Goal: Find specific page/section: Find specific page/section

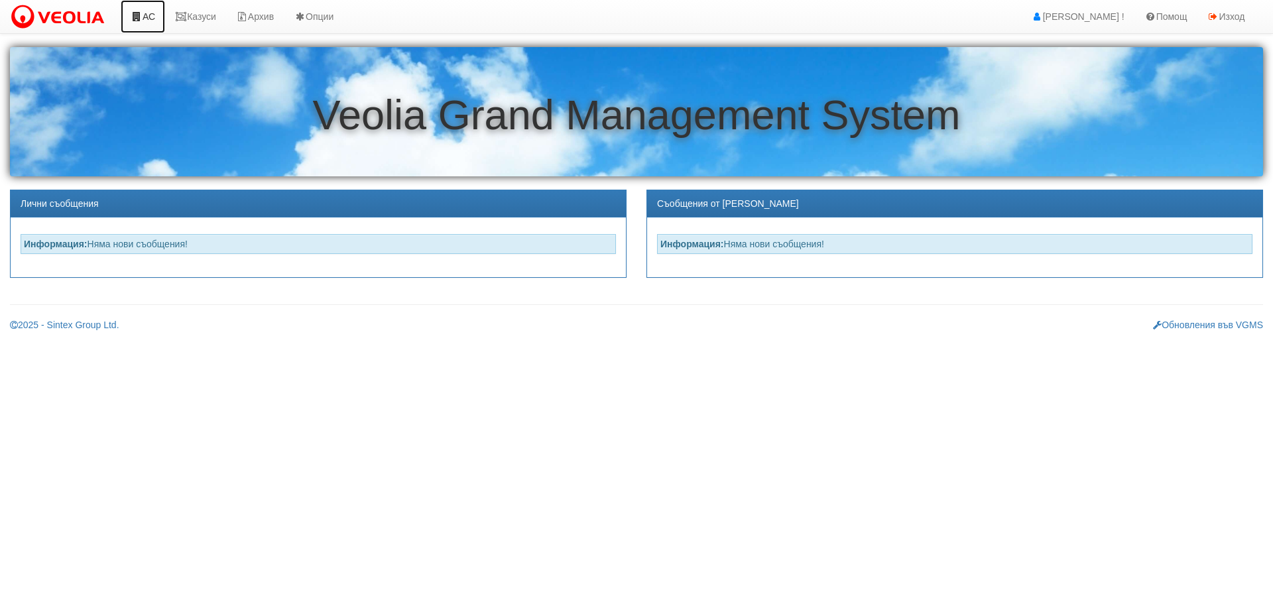
click at [156, 17] on link "АС" at bounding box center [143, 16] width 44 height 33
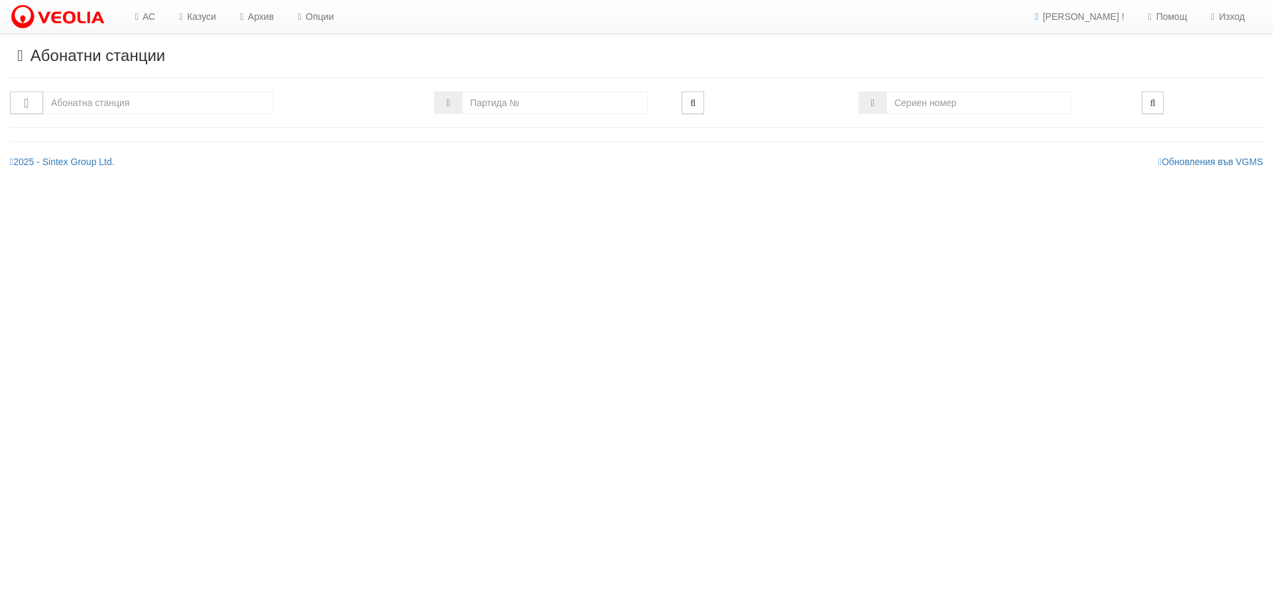
click at [158, 105] on input "text" at bounding box center [158, 102] width 230 height 23
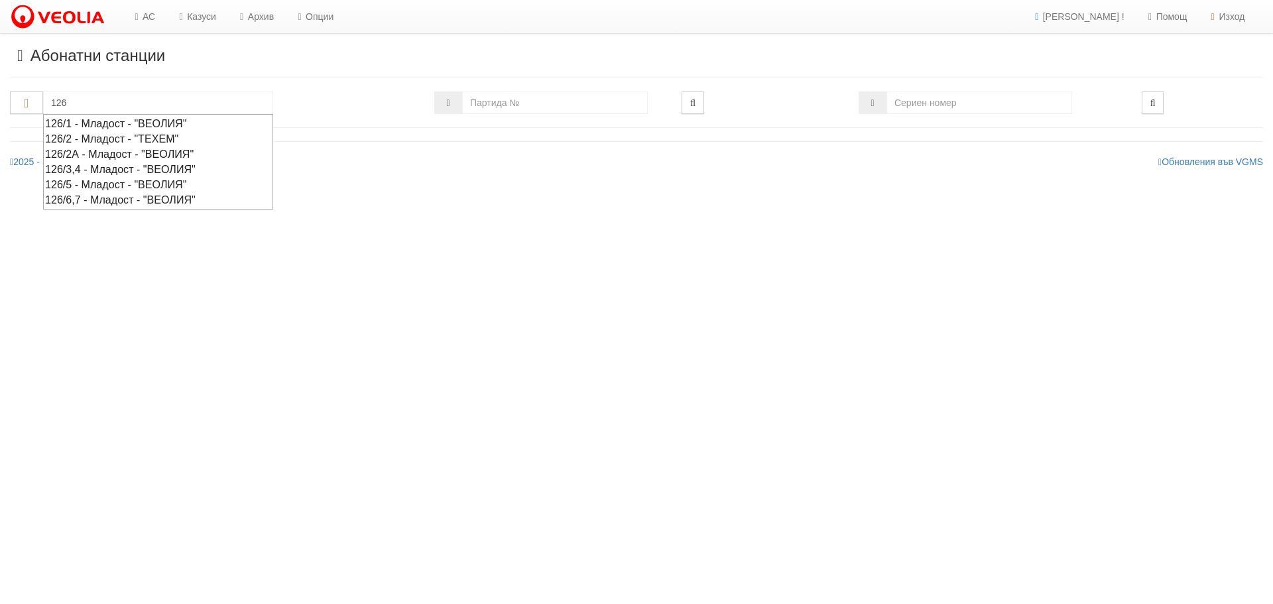
click at [111, 135] on div "126/2 - Младост - "ТЕХЕМ"" at bounding box center [158, 138] width 226 height 15
type input "126/2 - Младост - "ТЕХЕМ""
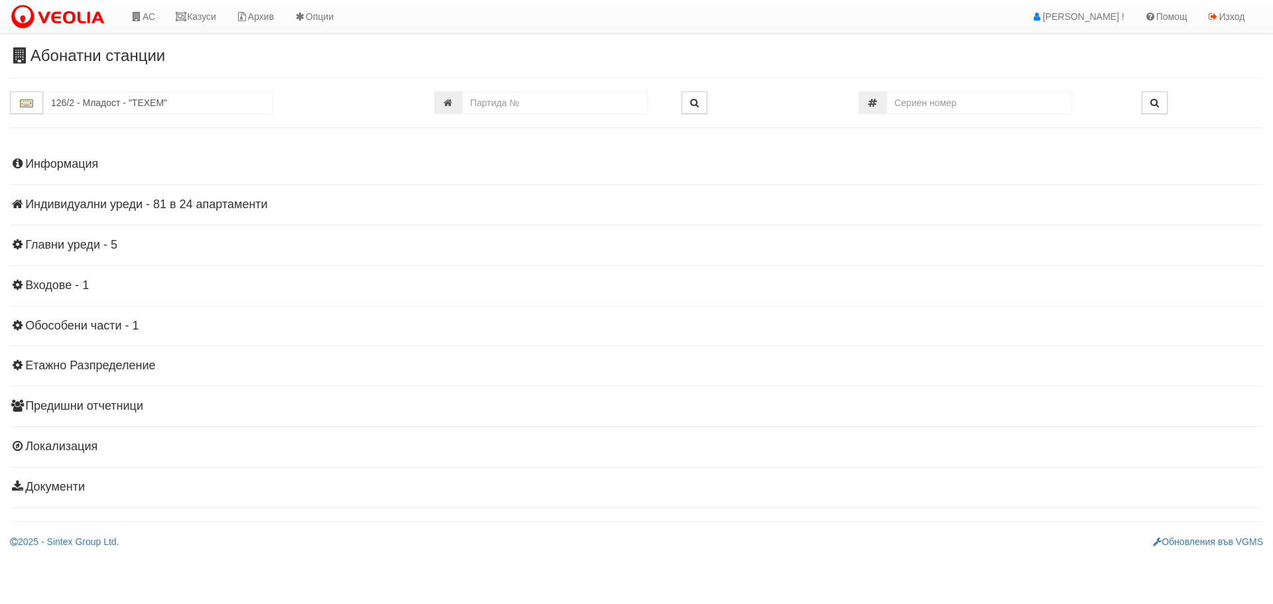
click at [140, 204] on h4 "Индивидуални уреди - 81 в 24 апартаменти" at bounding box center [636, 204] width 1253 height 13
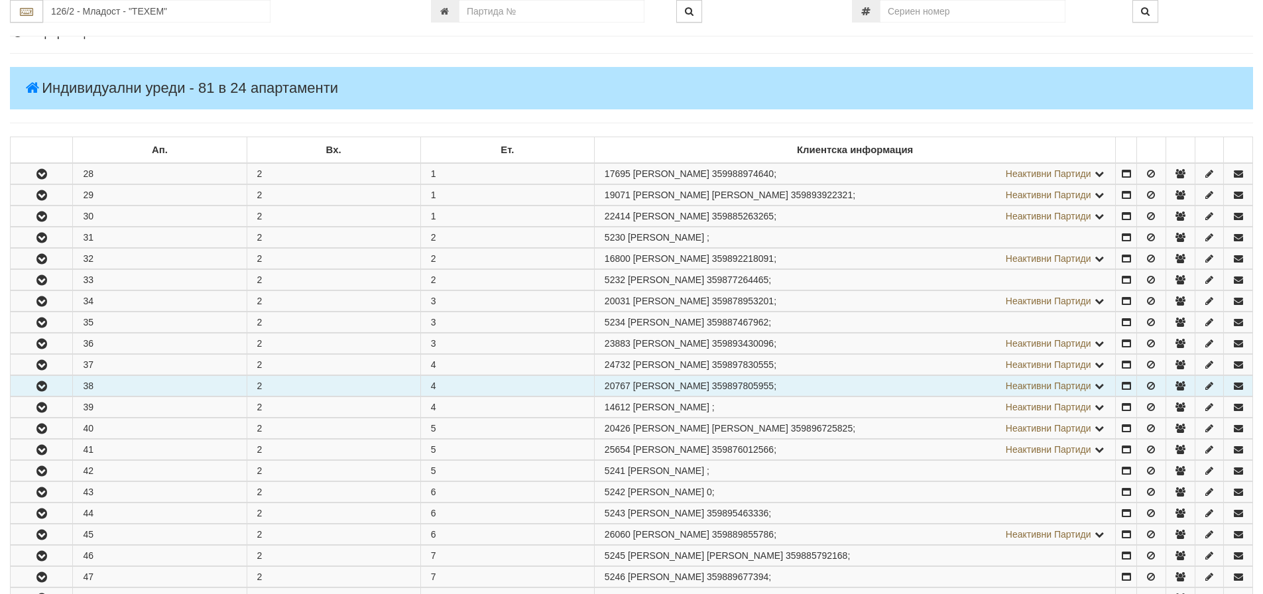
scroll to position [133, 0]
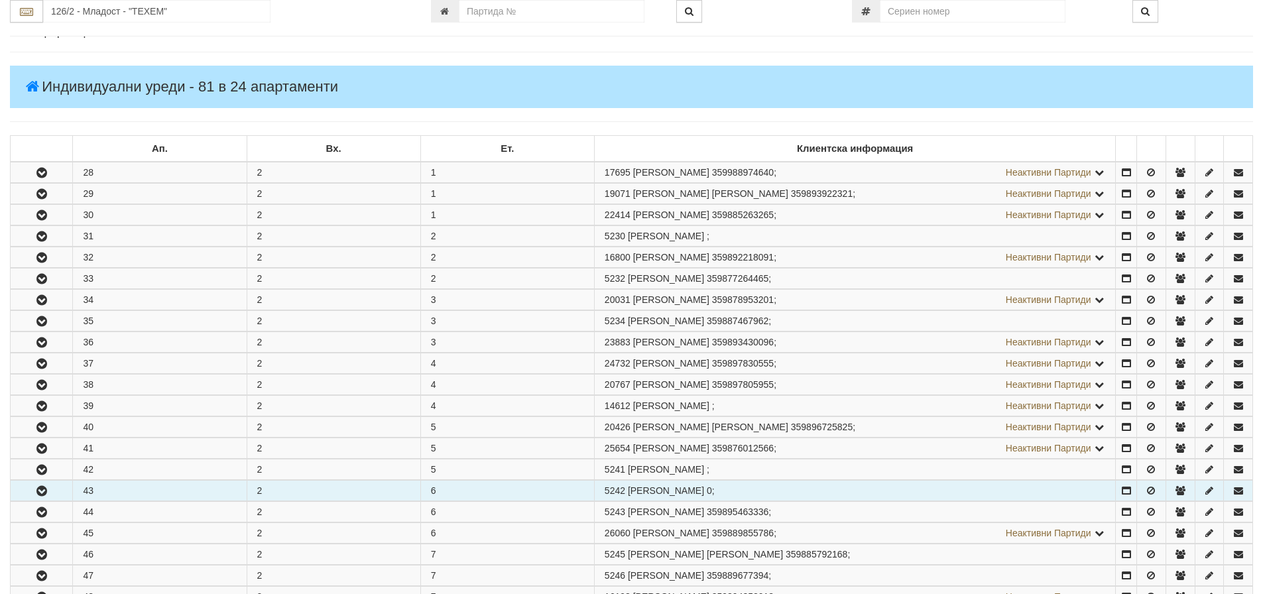
click at [43, 492] on icon "button" at bounding box center [42, 491] width 16 height 9
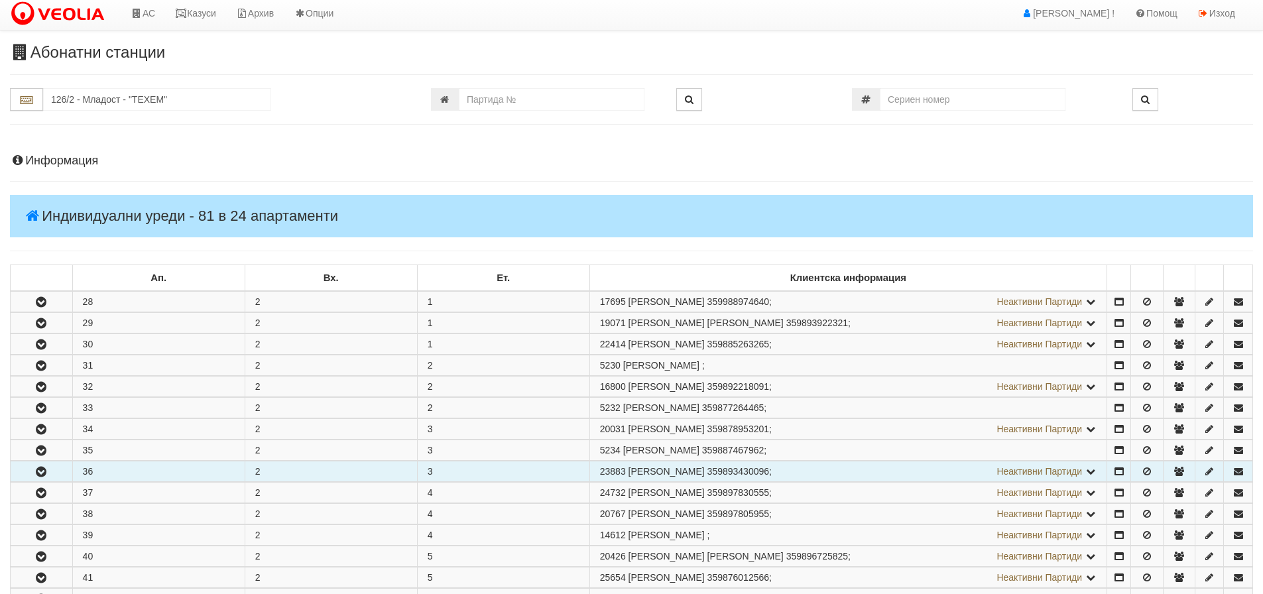
scroll to position [0, 0]
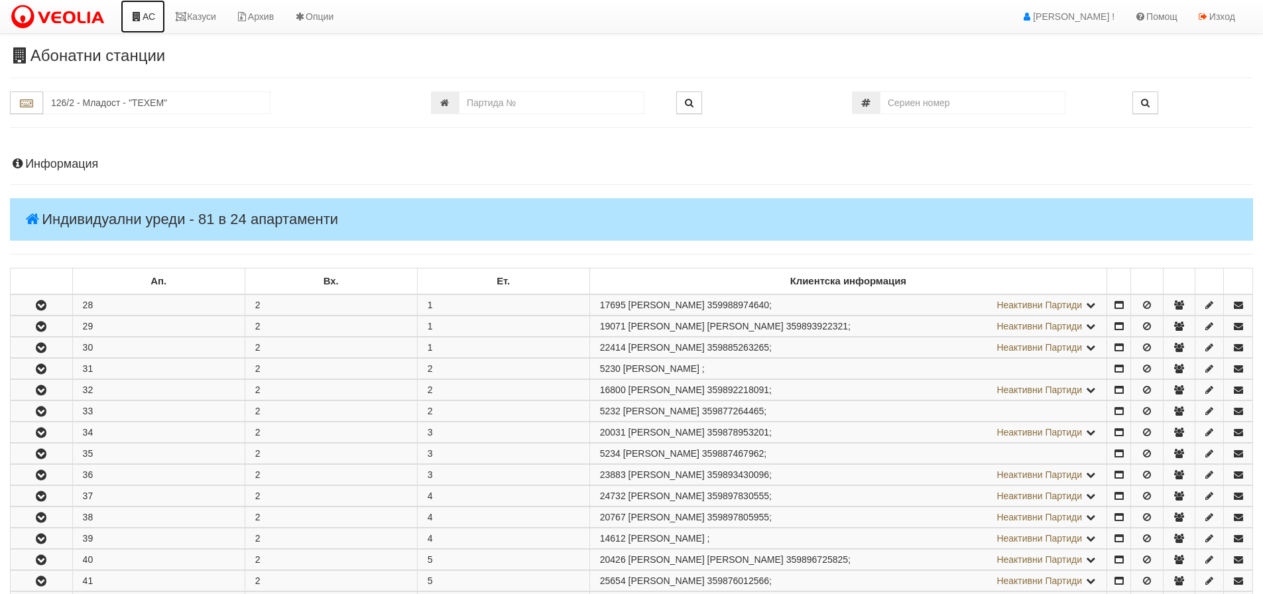
click at [148, 16] on link "АС" at bounding box center [143, 16] width 44 height 33
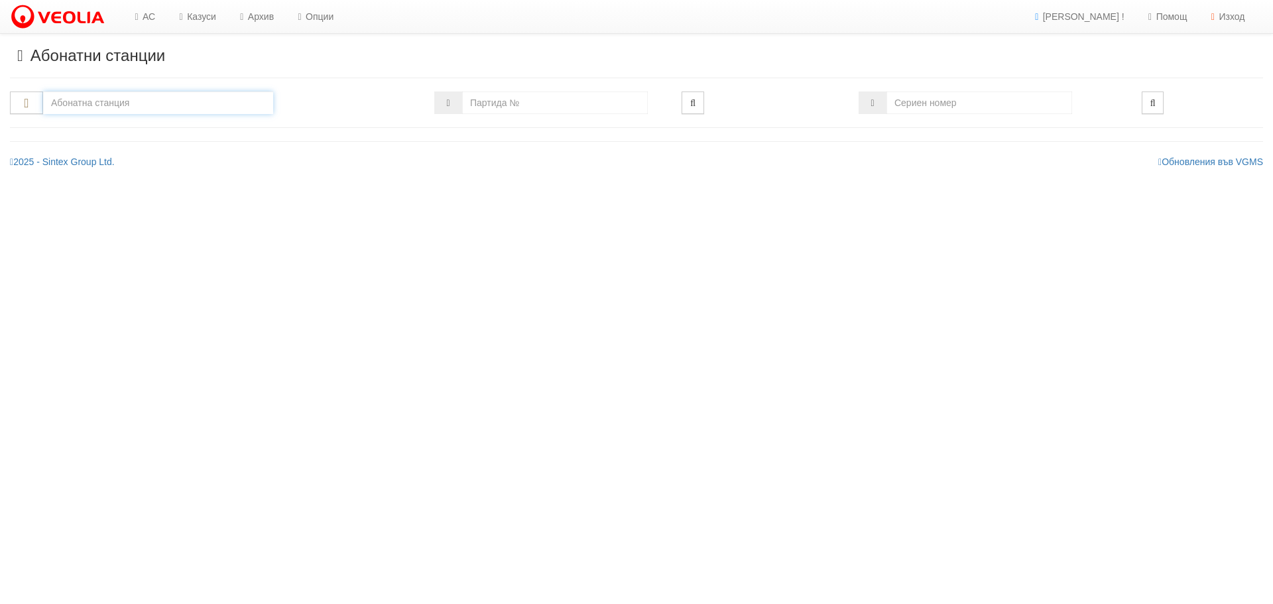
click at [124, 106] on input "text" at bounding box center [158, 102] width 230 height 23
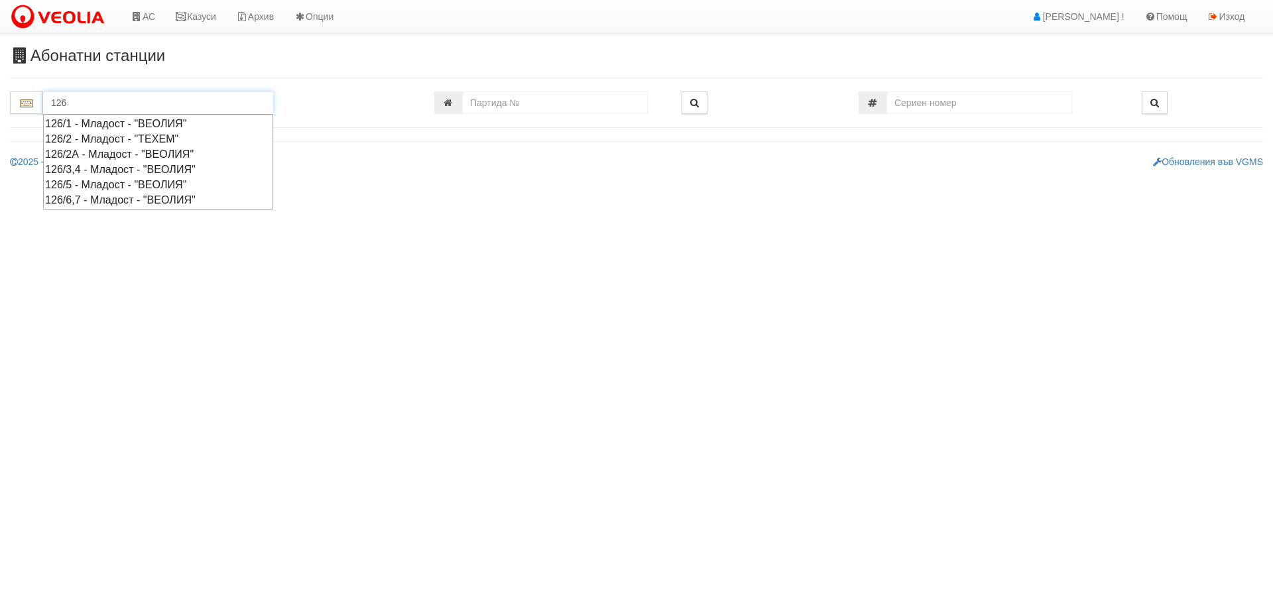
click at [83, 137] on div "126/2 - Младост - "ТЕХЕМ"" at bounding box center [158, 138] width 226 height 15
type input "126/2 - Младост - "ТЕХЕМ""
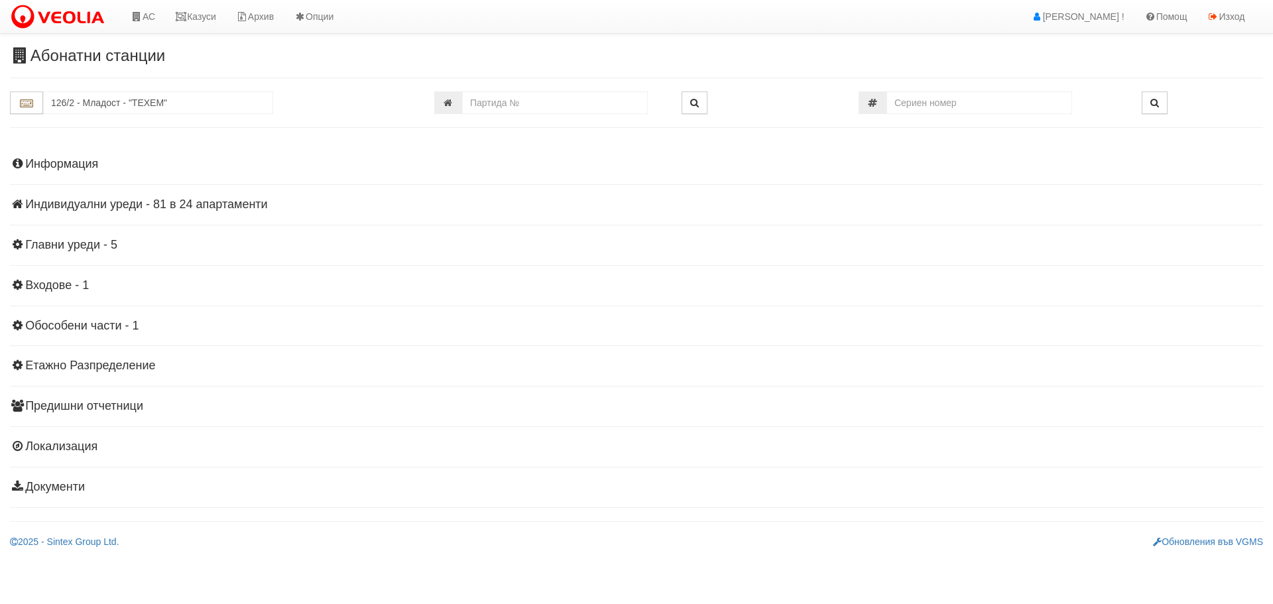
click at [133, 201] on h4 "Индивидуални уреди - 81 в 24 апартаменти" at bounding box center [636, 204] width 1253 height 13
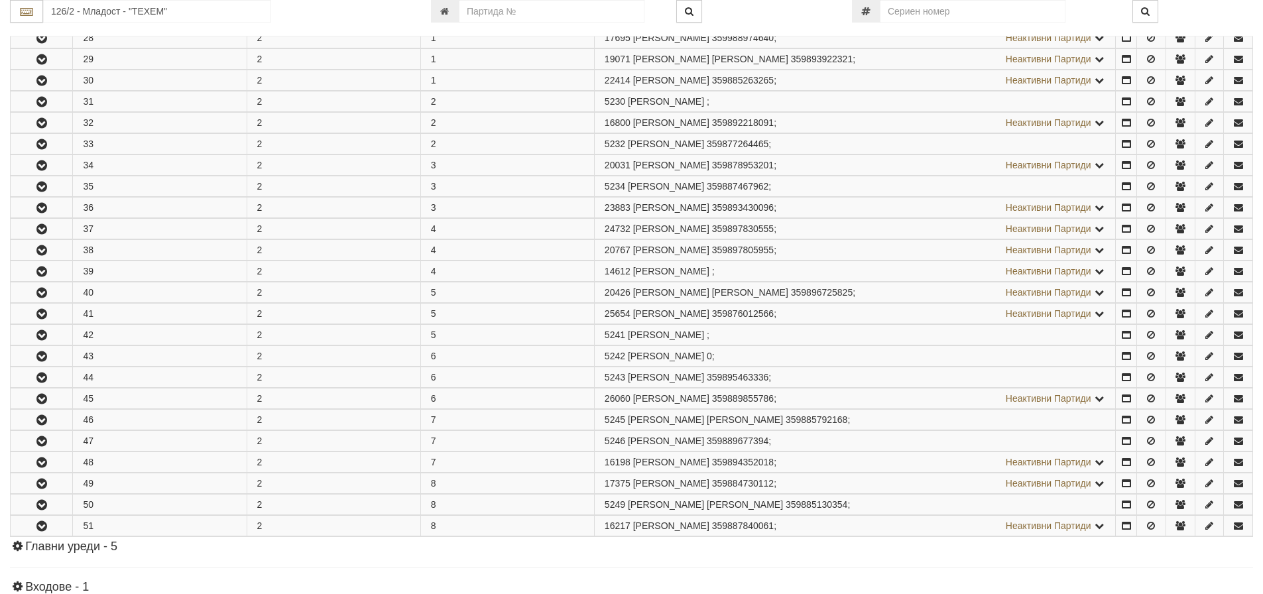
scroll to position [331, 0]
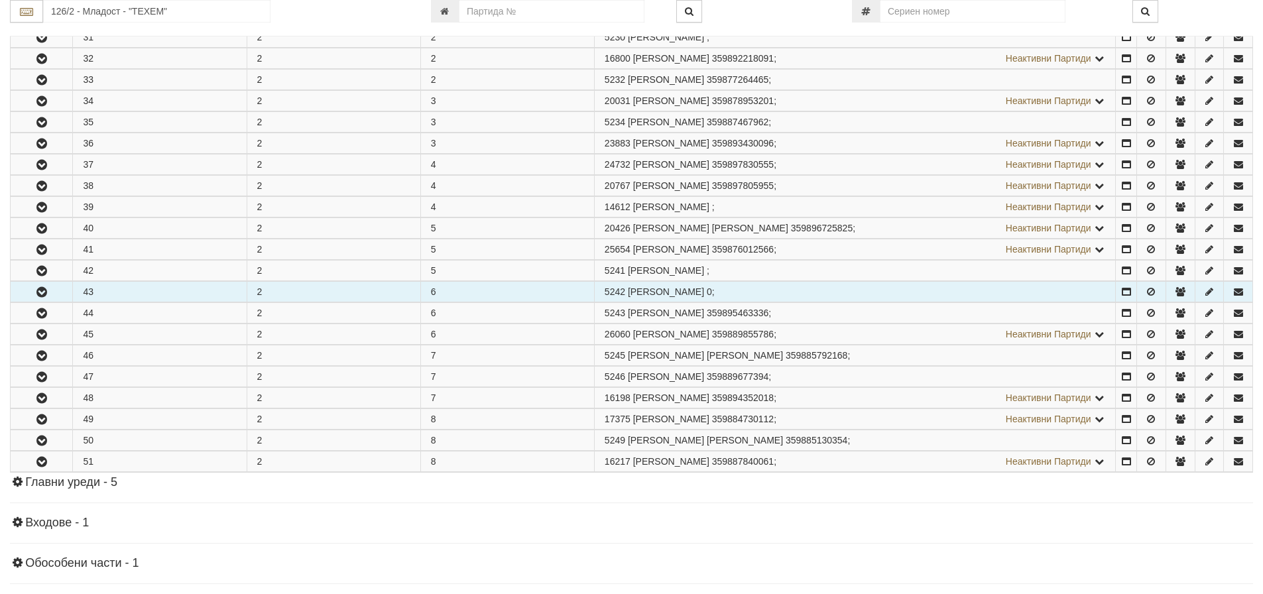
click at [42, 290] on icon "button" at bounding box center [42, 292] width 16 height 9
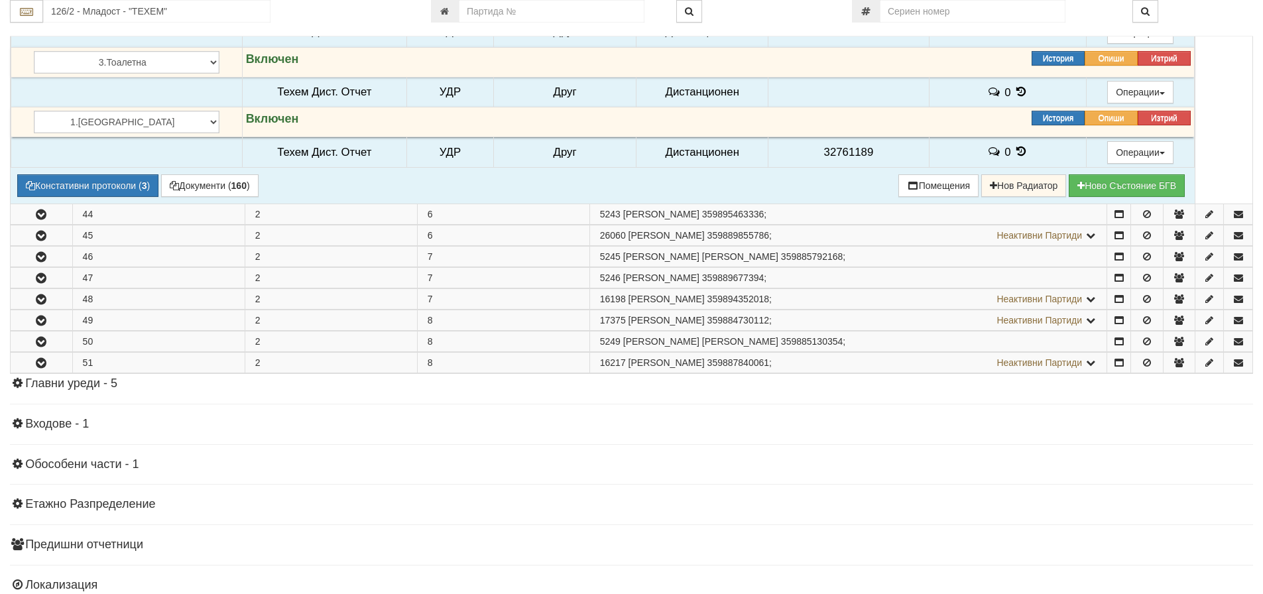
scroll to position [795, 0]
click at [127, 183] on button "Констативни протоколи ( 3 )" at bounding box center [87, 184] width 141 height 23
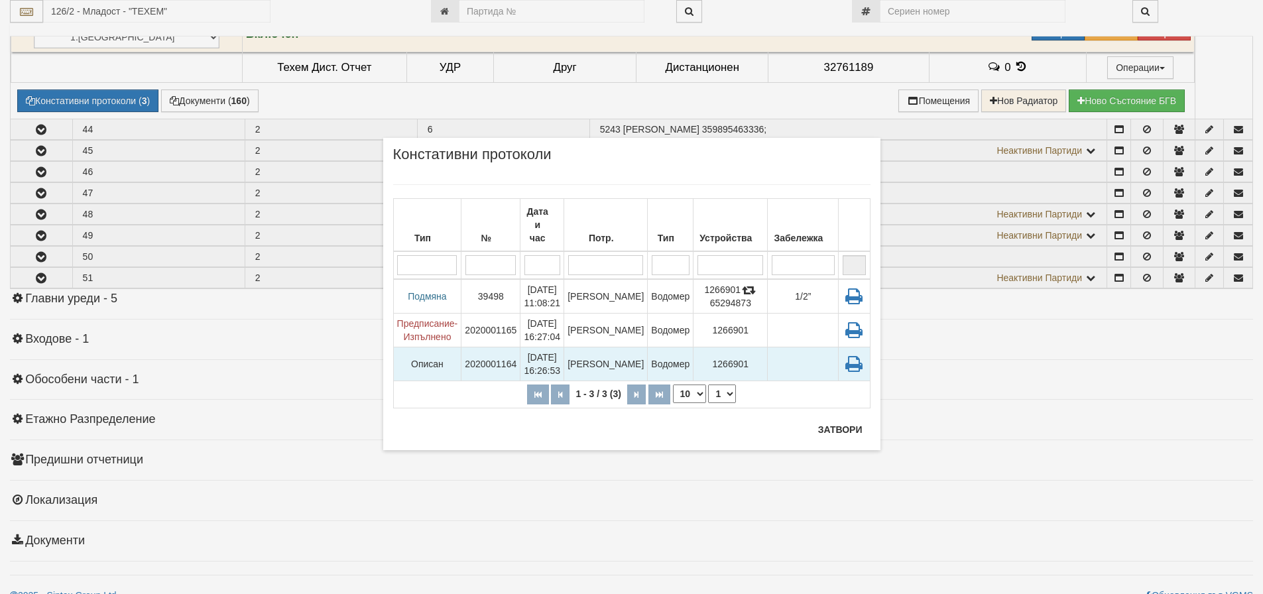
scroll to position [897, 0]
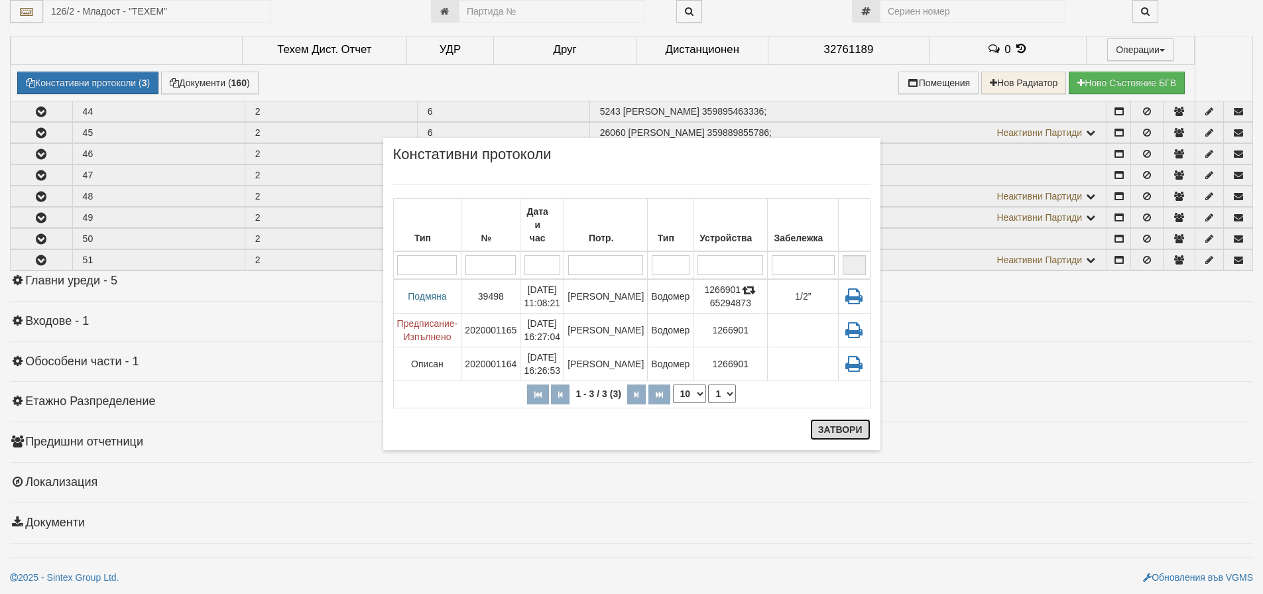
click at [841, 432] on button "Затвори" at bounding box center [840, 429] width 60 height 21
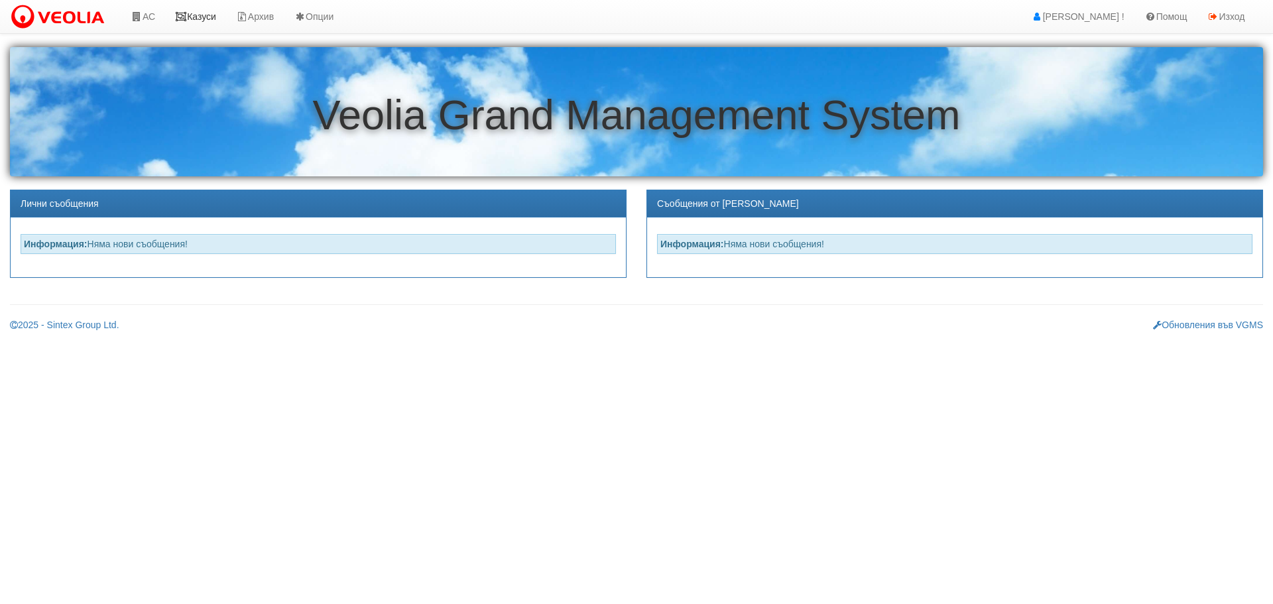
click at [209, 17] on link "Казуси" at bounding box center [195, 16] width 61 height 33
